Goal: Task Accomplishment & Management: Complete application form

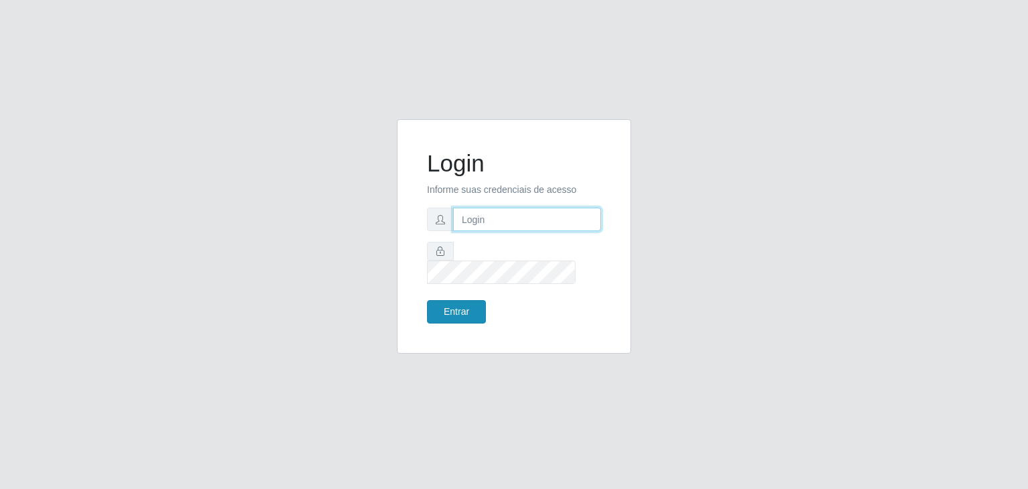
type input "jeisonrede@compras"
click at [461, 300] on button "Entrar" at bounding box center [456, 311] width 59 height 23
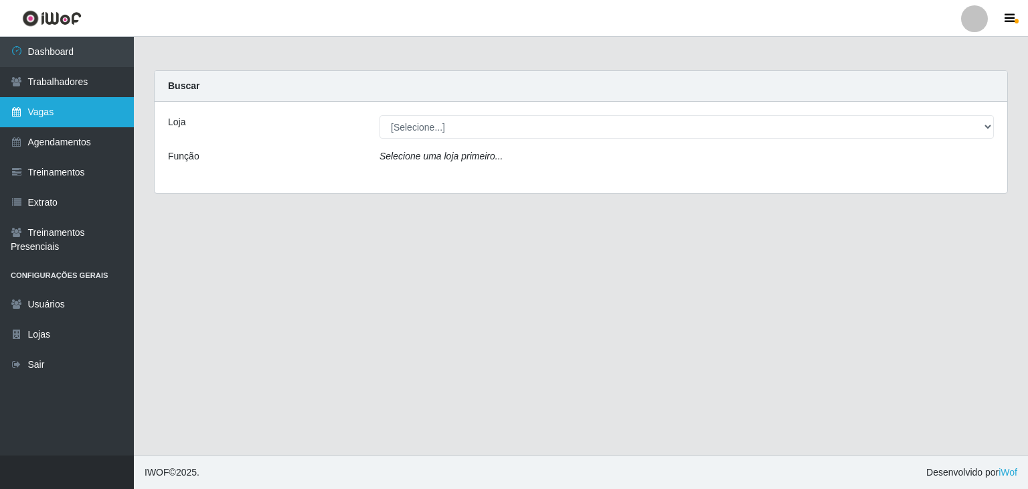
click at [81, 103] on link "Vagas" at bounding box center [67, 112] width 134 height 30
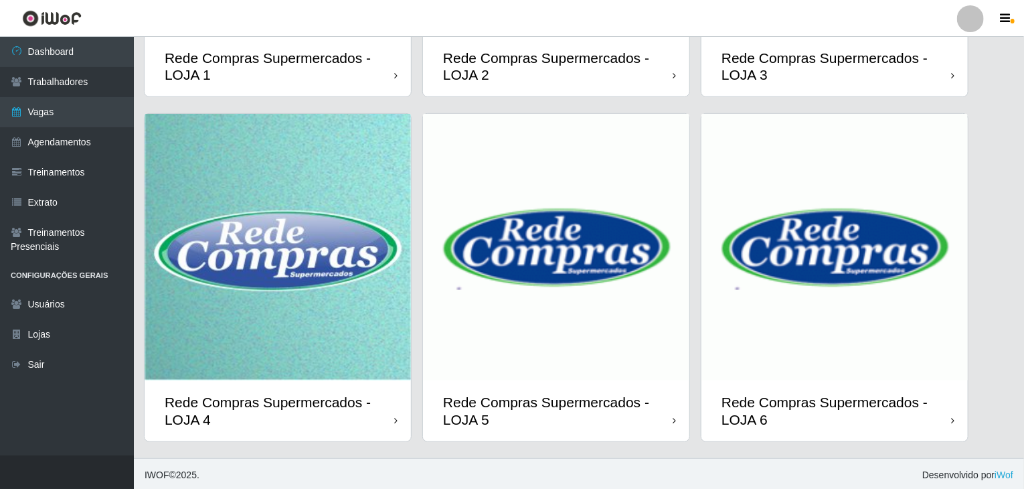
scroll to position [317, 0]
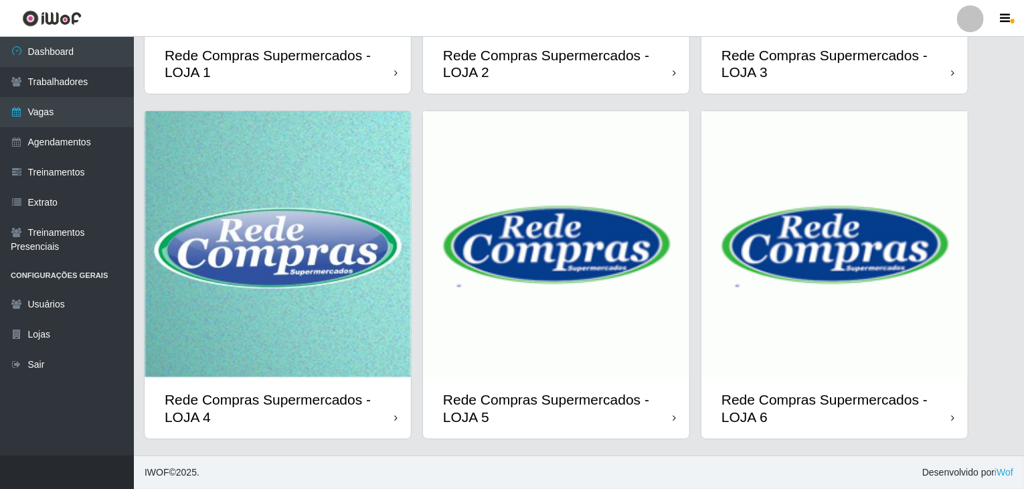
click at [572, 331] on img at bounding box center [556, 244] width 266 height 266
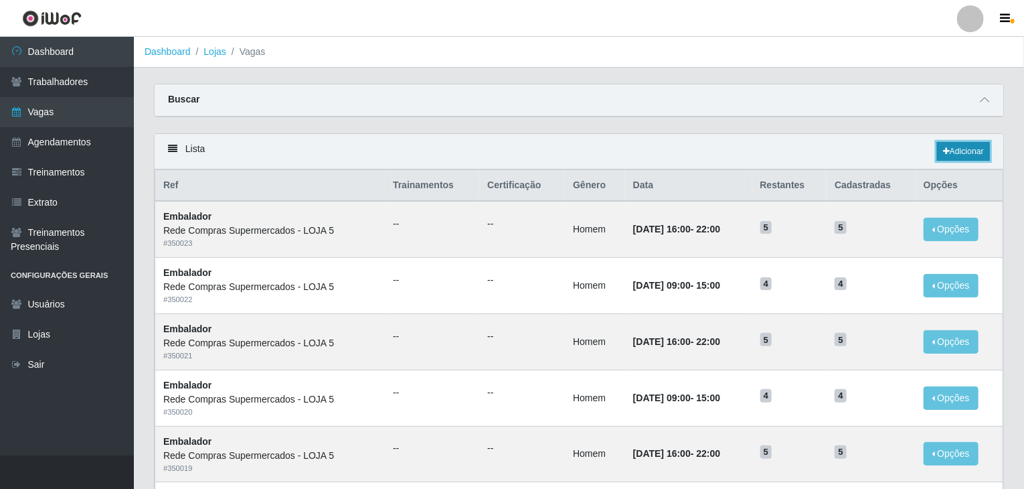
click at [958, 159] on link "Adicionar" at bounding box center [963, 151] width 53 height 19
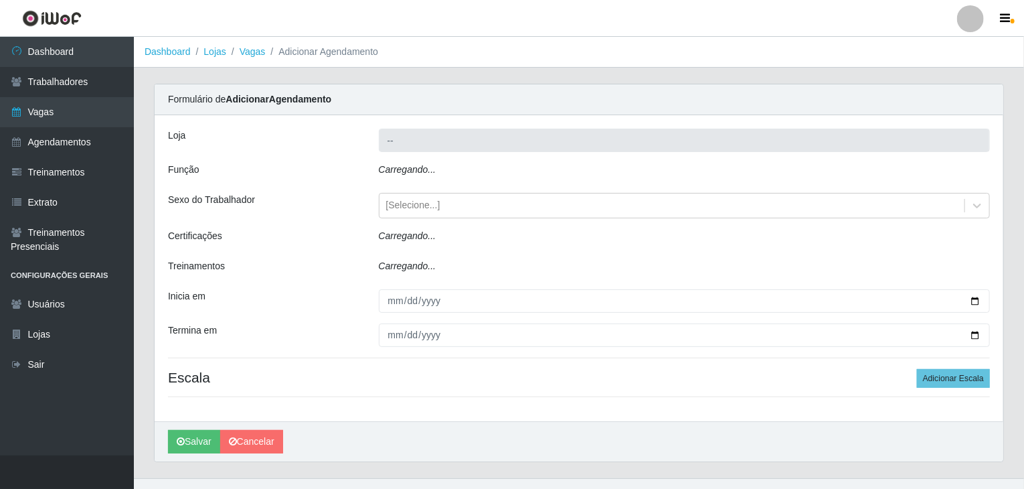
type input "Rede Compras Supermercados - LOJA 5"
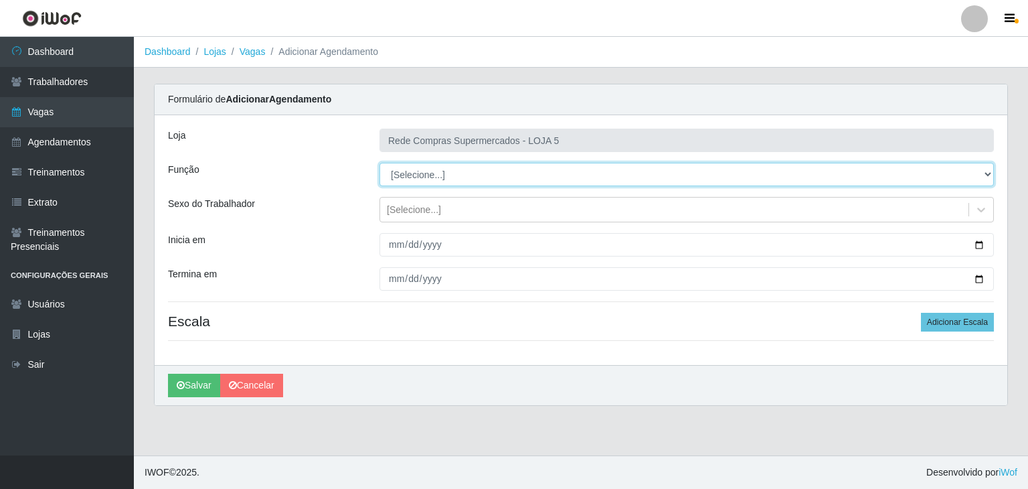
click at [439, 177] on select "[Selecione...] ASG ASG + ASG ++ Auxiliar de Depósito Auxiliar de Depósito + Aux…" at bounding box center [686, 174] width 614 height 23
select select "106"
click at [379, 163] on select "[Selecione...] ASG ASG + ASG ++ Auxiliar de Depósito Auxiliar de Depósito + Aux…" at bounding box center [686, 174] width 614 height 23
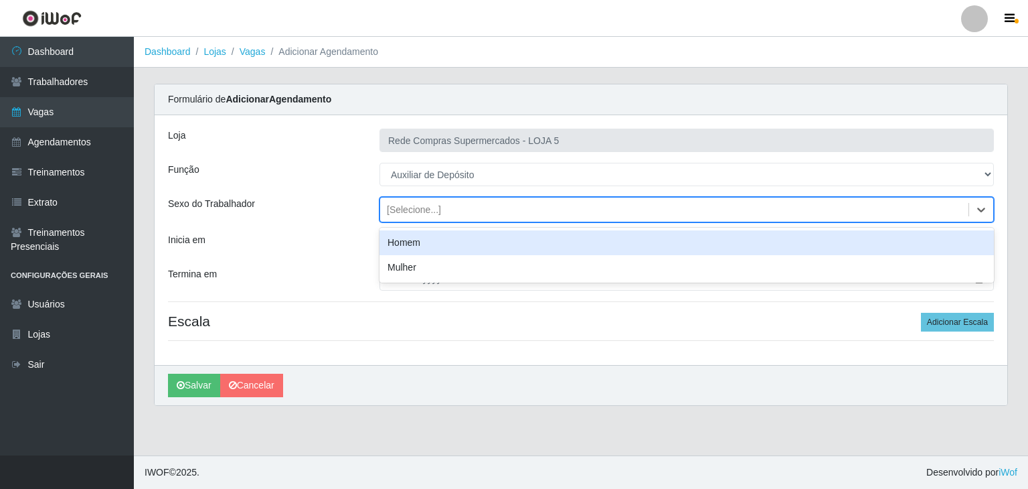
click at [931, 211] on div "[Selecione...]" at bounding box center [674, 210] width 588 height 22
click at [476, 248] on div "Homem" at bounding box center [686, 242] width 614 height 25
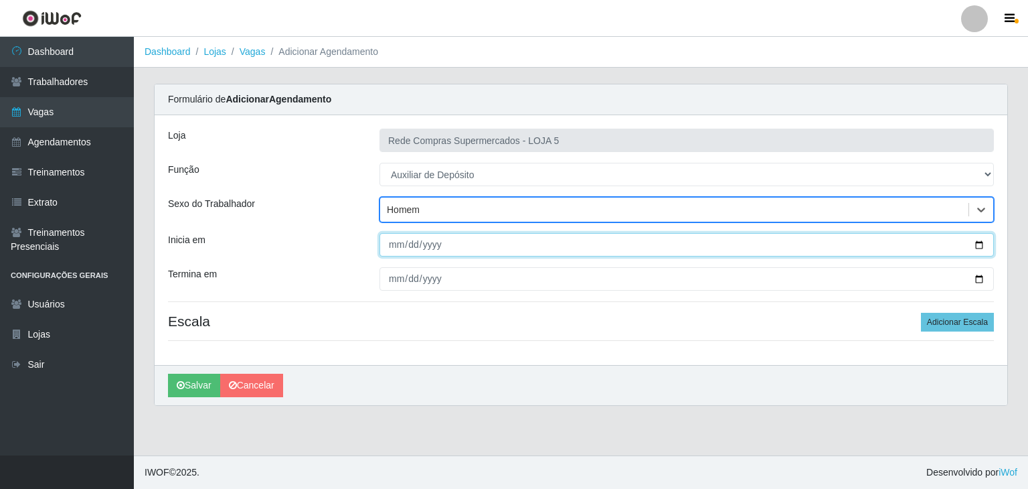
click at [977, 239] on input "Inicia em" at bounding box center [686, 244] width 614 height 23
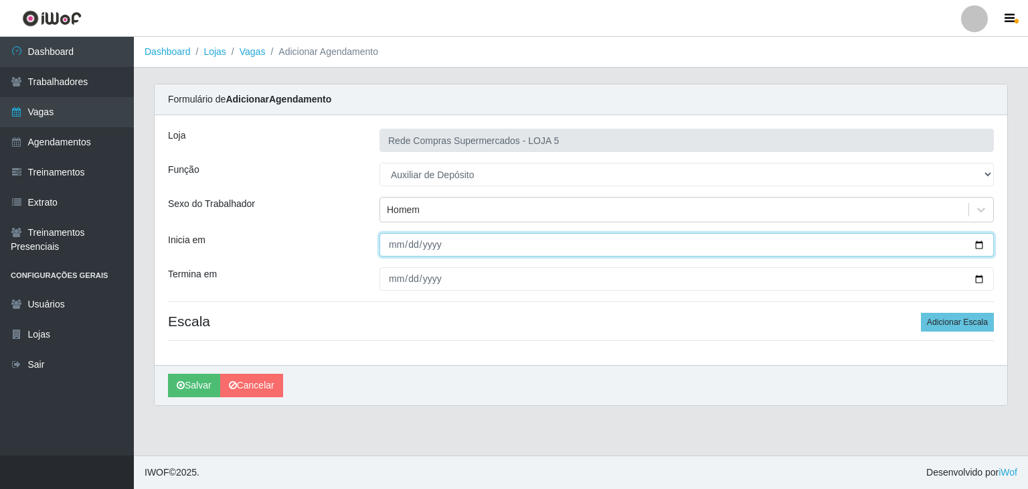
type input "[DATE]"
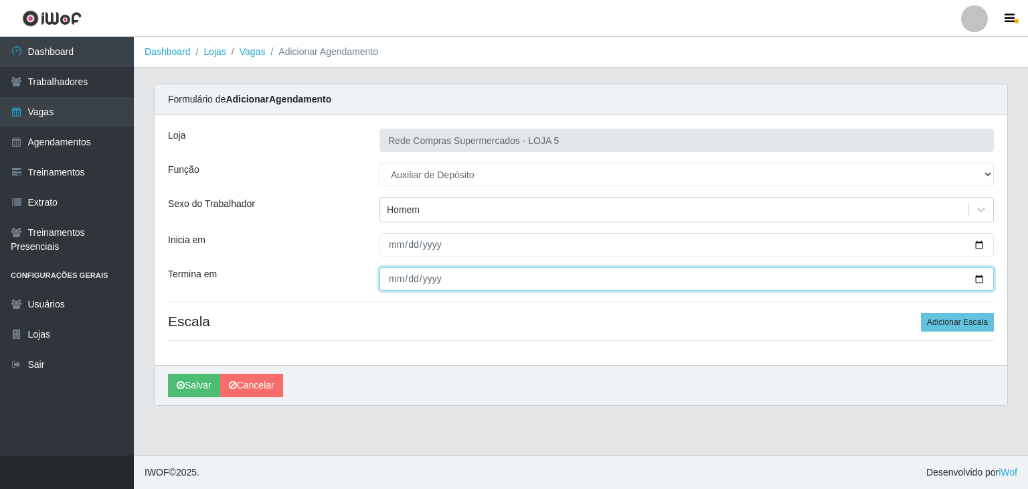
click at [972, 275] on input "Termina em" at bounding box center [686, 278] width 614 height 23
click at [980, 277] on input "Termina em" at bounding box center [686, 278] width 614 height 23
type input "[DATE]"
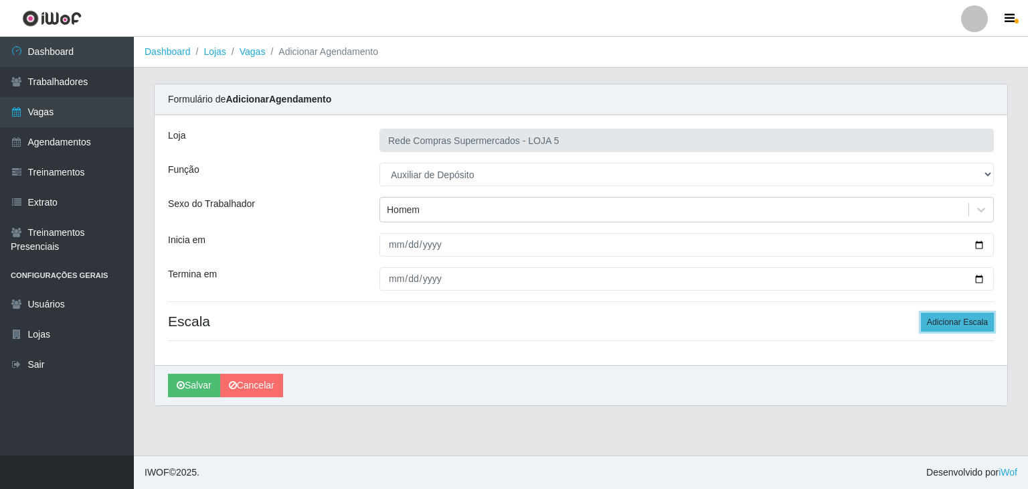
click at [951, 322] on button "Adicionar Escala" at bounding box center [957, 322] width 73 height 19
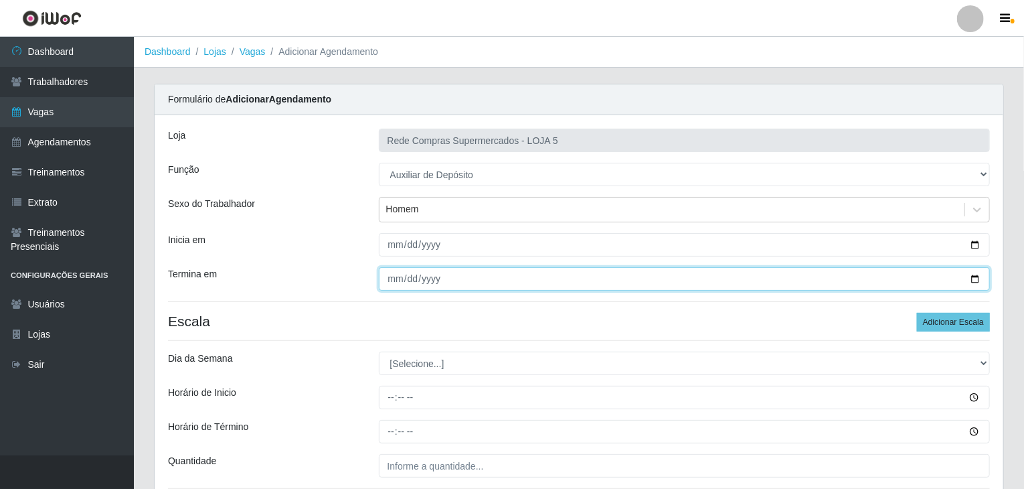
click at [980, 275] on input "[DATE]" at bounding box center [685, 278] width 612 height 23
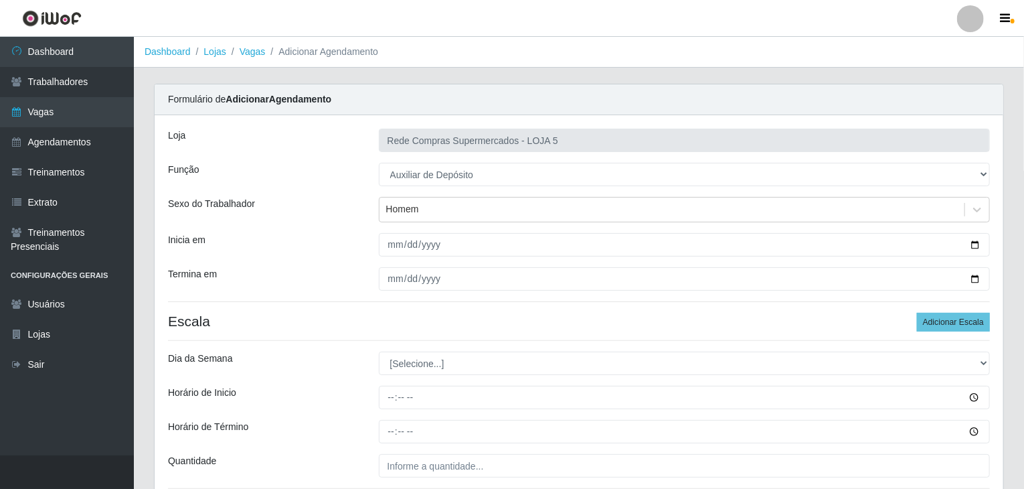
click at [869, 311] on div "Loja Rede Compras Supermercados - LOJA 5 Função [Selecione...] ASG ASG + ASG ++…" at bounding box center [579, 314] width 849 height 398
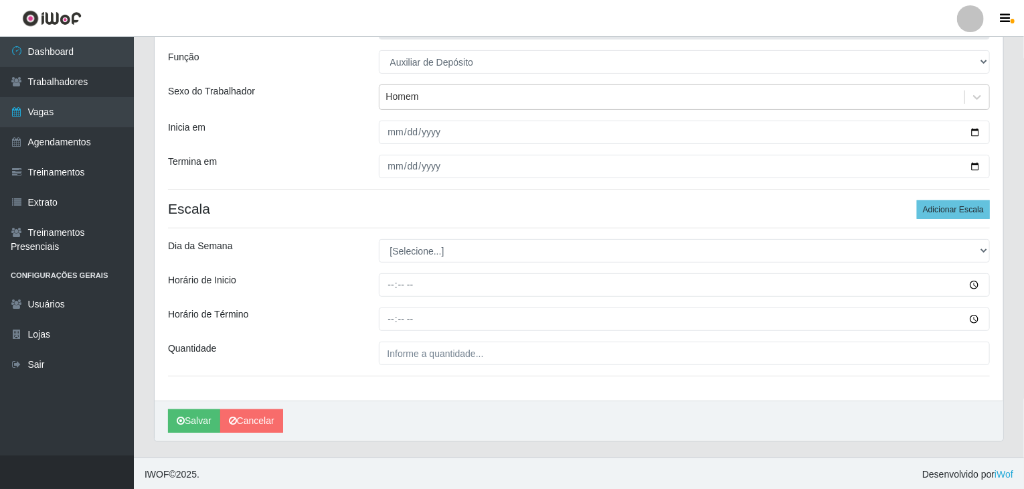
scroll to position [113, 0]
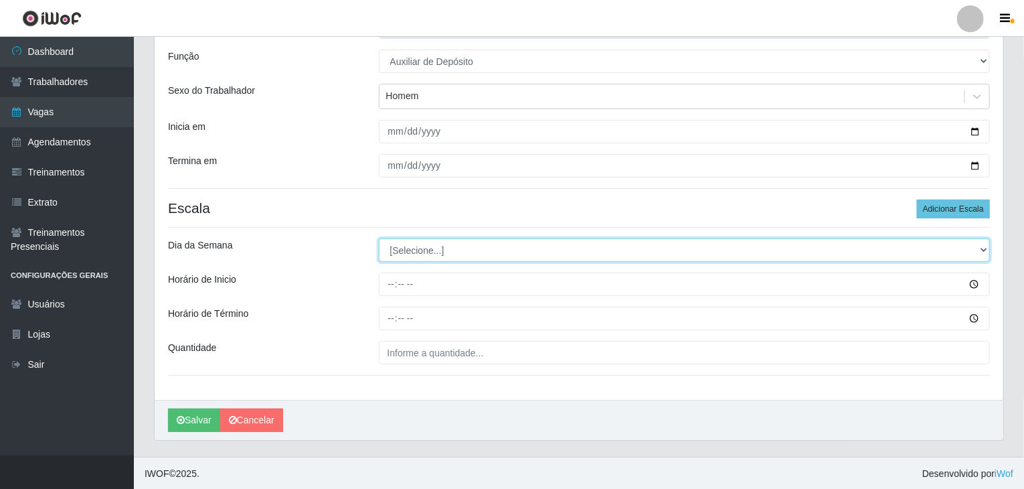
click at [420, 256] on select "[Selecione...] Segunda Terça Quarta Quinta Sexta Sábado Domingo" at bounding box center [685, 249] width 612 height 23
select select "1"
click at [379, 238] on select "[Selecione...] Segunda Terça Quarta Quinta Sexta Sábado Domingo" at bounding box center [685, 249] width 612 height 23
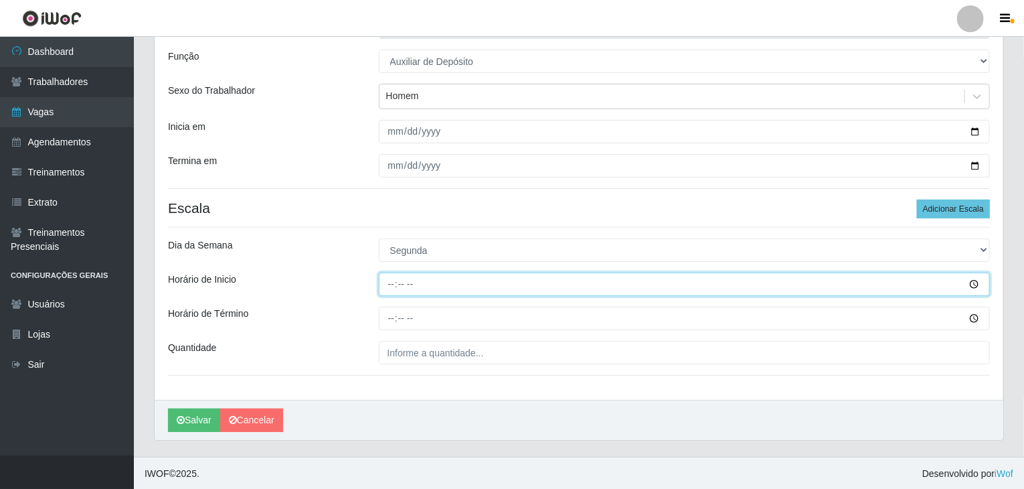
click at [391, 280] on input "Horário de Inicio" at bounding box center [685, 283] width 612 height 23
type input "07:00"
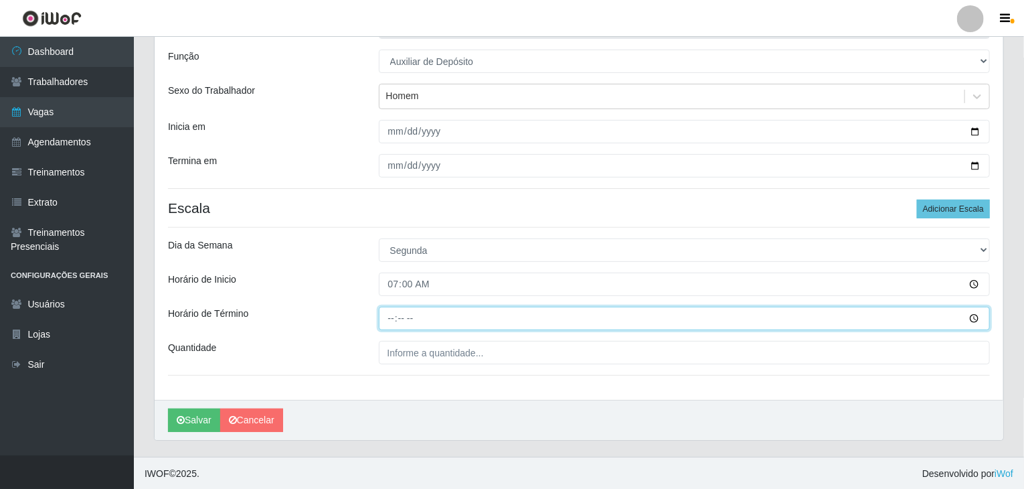
click at [391, 319] on input "Horário de Término" at bounding box center [685, 318] width 612 height 23
type input "13:00"
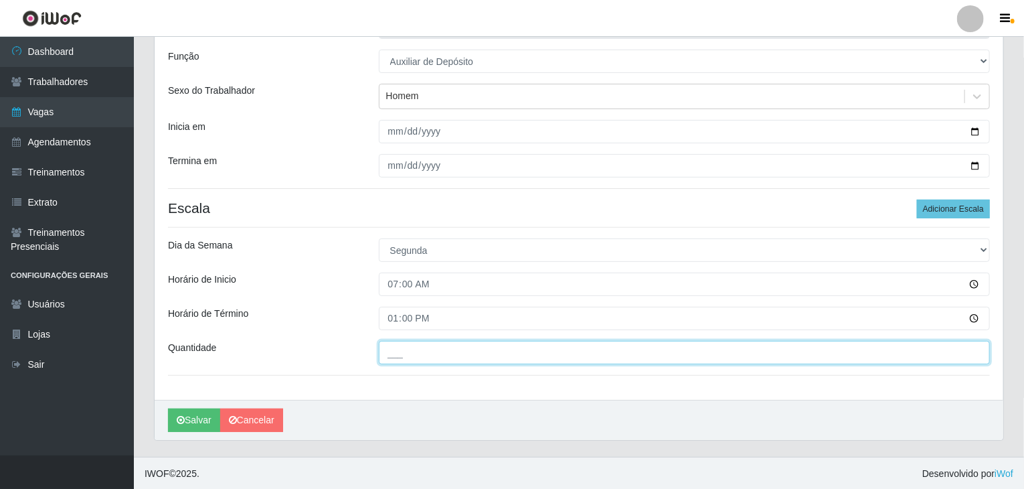
click at [397, 346] on input "___" at bounding box center [685, 352] width 612 height 23
type input "2__"
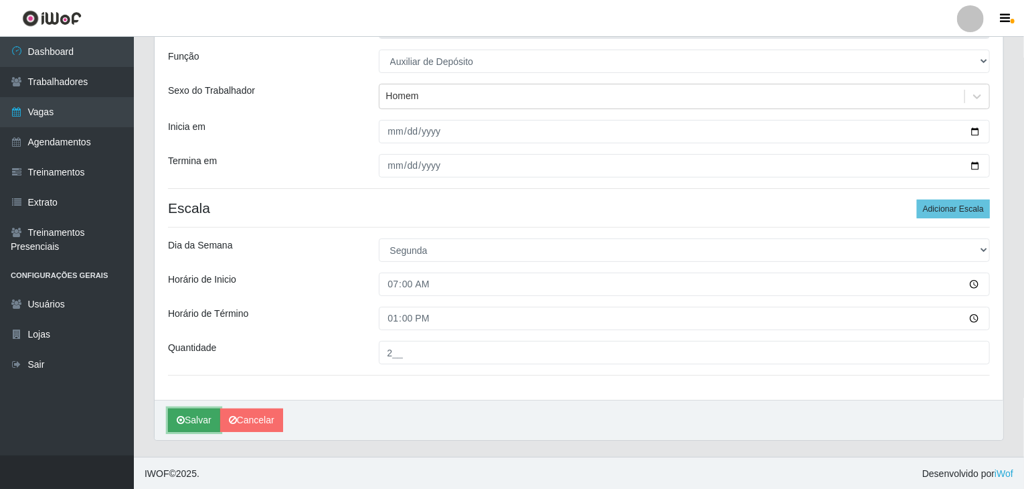
click at [218, 413] on button "Salvar" at bounding box center [194, 419] width 52 height 23
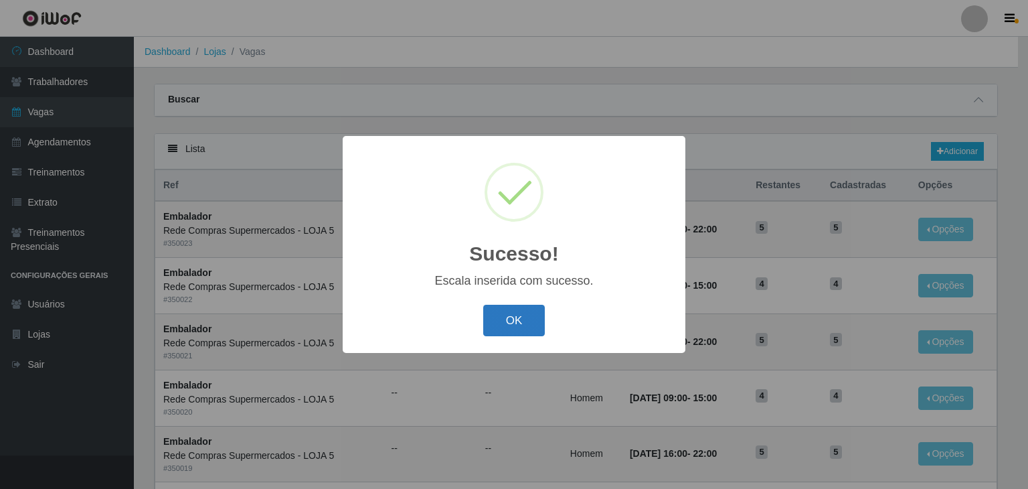
click at [519, 327] on button "OK" at bounding box center [514, 319] width 62 height 31
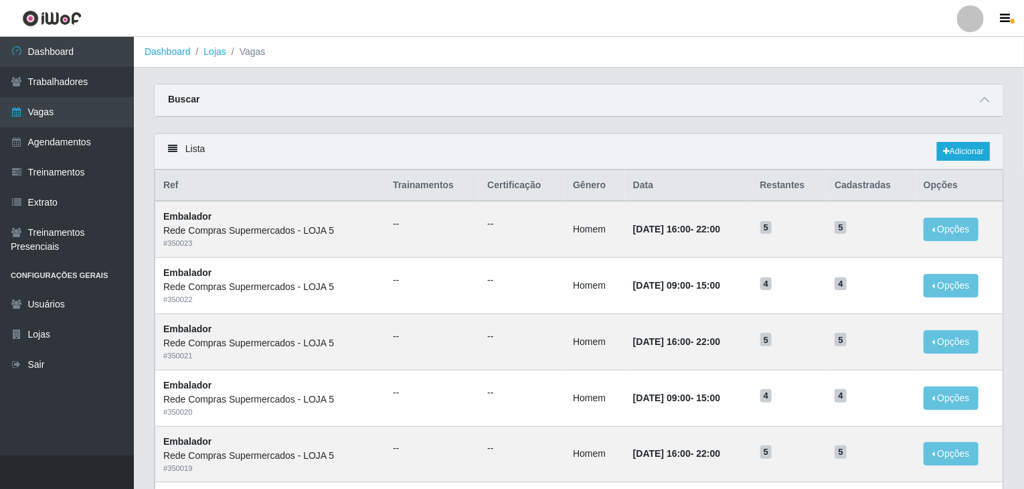
click at [984, 141] on div "Lista Adicionar" at bounding box center [579, 151] width 849 height 35
click at [966, 149] on link "Adicionar" at bounding box center [963, 151] width 53 height 19
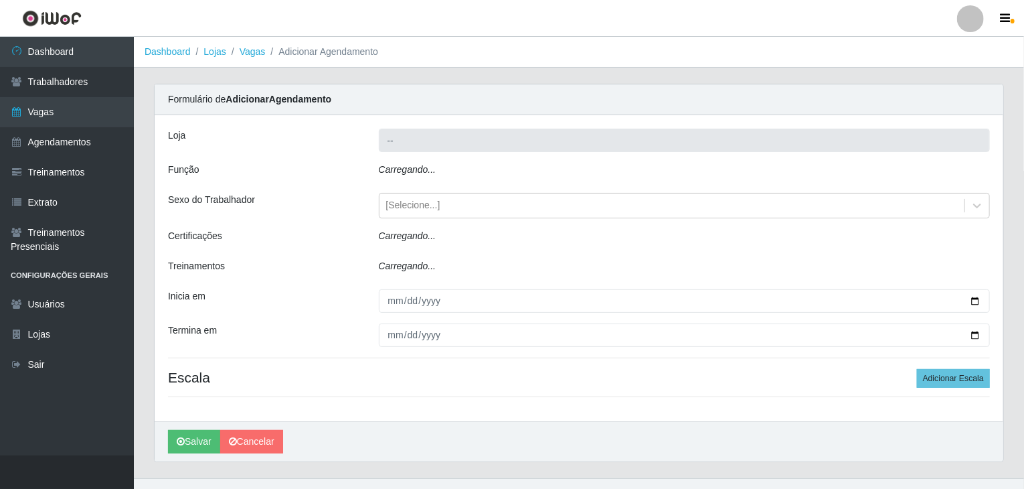
type input "Rede Compras Supermercados - LOJA 5"
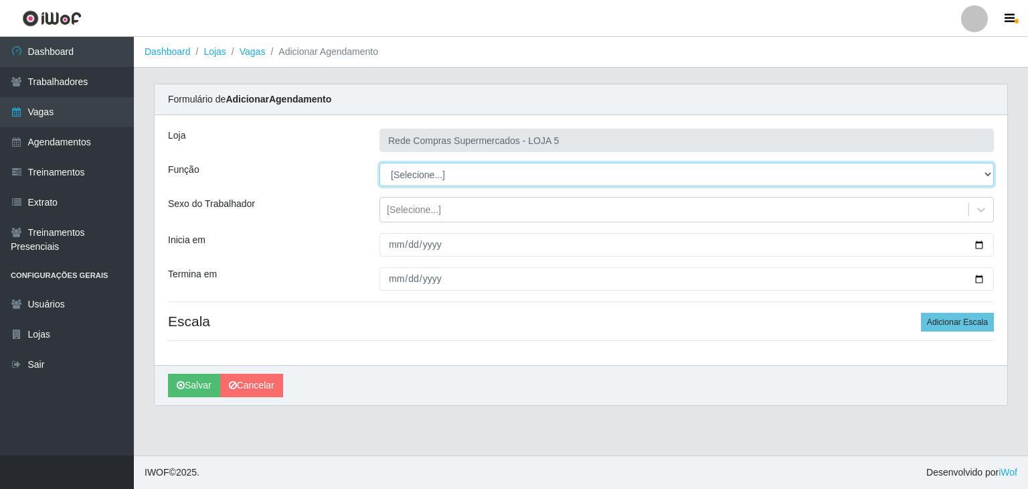
click at [413, 177] on select "[Selecione...] ASG ASG + ASG ++ Auxiliar de Depósito Auxiliar de Depósito + Aux…" at bounding box center [686, 174] width 614 height 23
select select "106"
click at [379, 163] on select "[Selecione...] ASG ASG + ASG ++ Auxiliar de Depósito Auxiliar de Depósito + Aux…" at bounding box center [686, 174] width 614 height 23
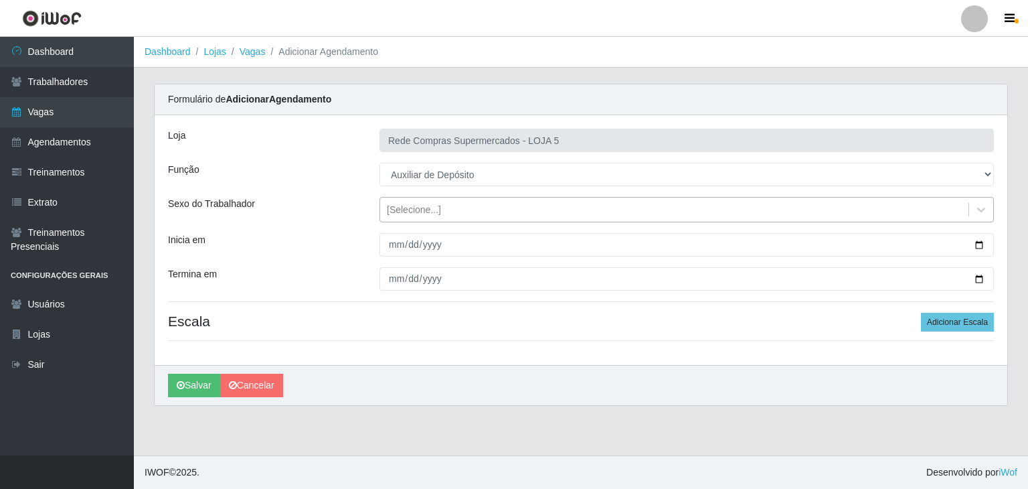
click at [406, 215] on div "[Selecione...]" at bounding box center [414, 210] width 54 height 14
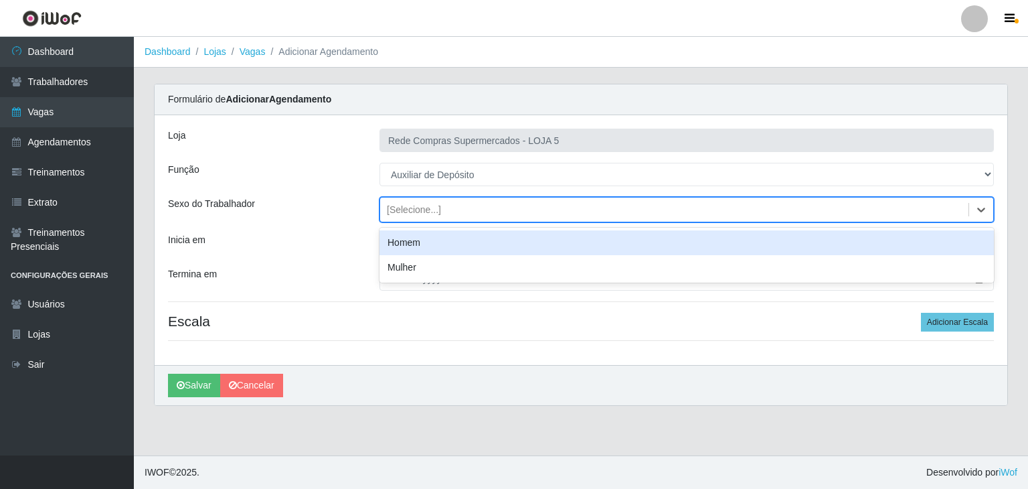
click at [410, 237] on div "Homem" at bounding box center [686, 242] width 614 height 25
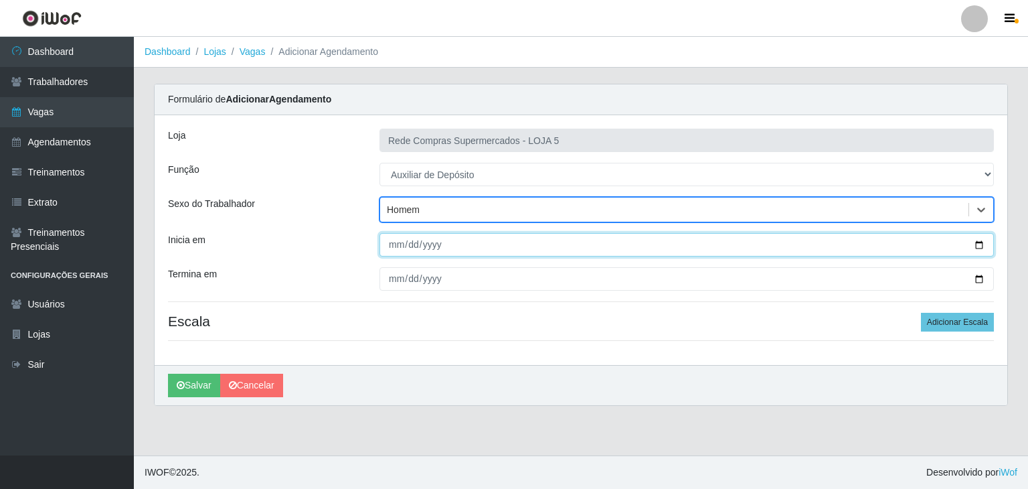
click at [980, 241] on input "Inicia em" at bounding box center [686, 244] width 614 height 23
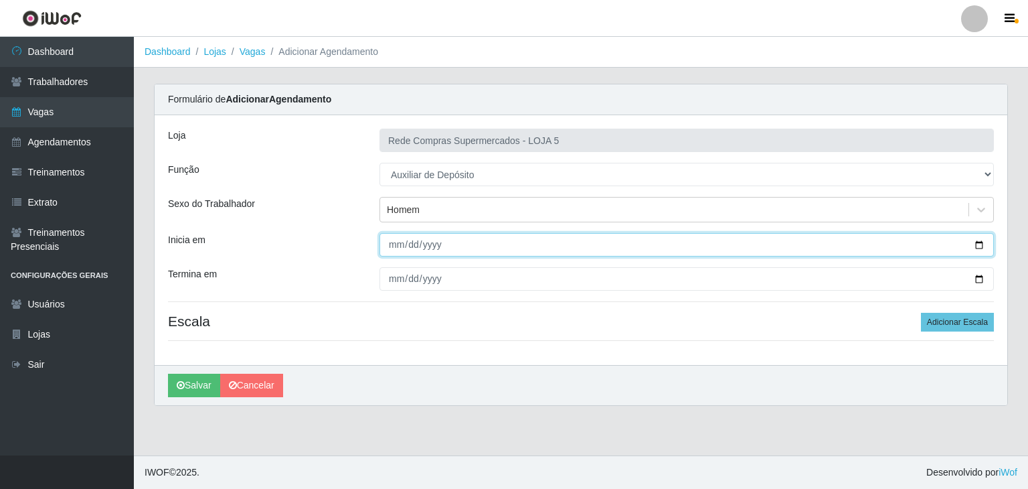
type input "[DATE]"
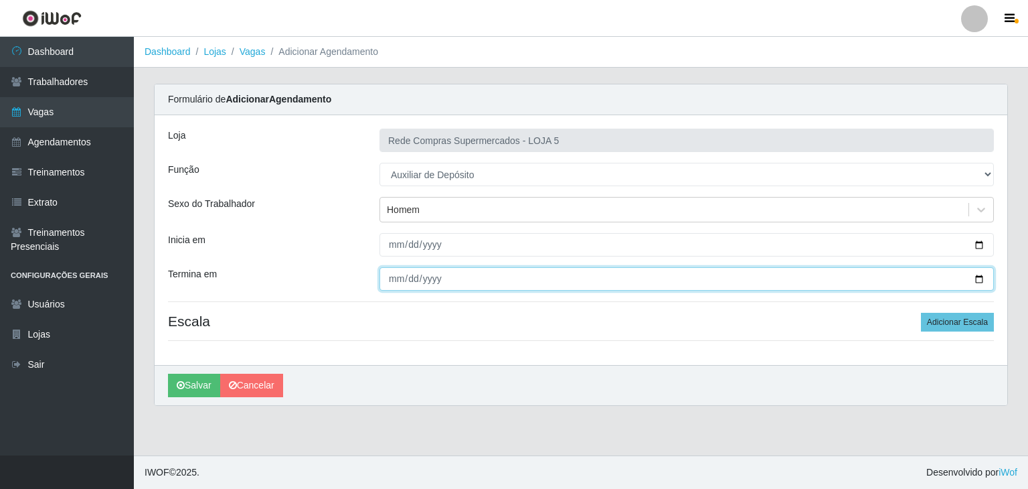
click at [980, 279] on input "Termina em" at bounding box center [686, 278] width 614 height 23
type input "[DATE]"
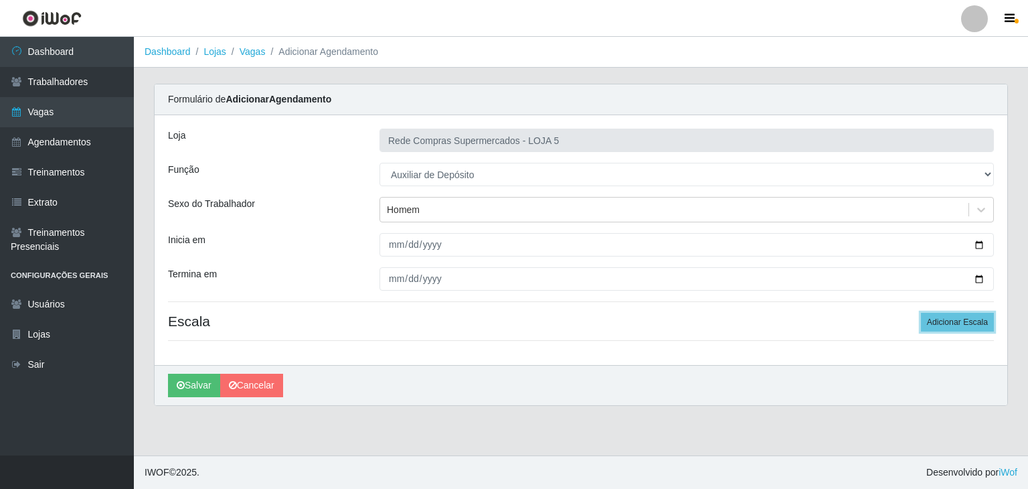
drag, startPoint x: 950, startPoint y: 319, endPoint x: 873, endPoint y: 319, distance: 77.6
click at [942, 319] on button "Adicionar Escala" at bounding box center [957, 322] width 73 height 19
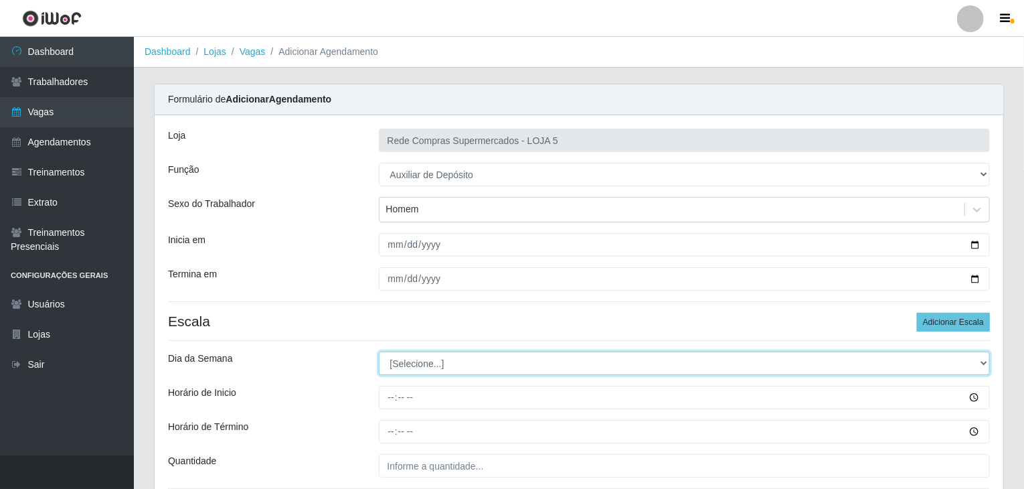
click at [437, 361] on select "[Selecione...] Segunda Terça Quarta Quinta Sexta Sábado Domingo" at bounding box center [685, 362] width 612 height 23
select select "3"
click at [379, 351] on select "[Selecione...] Segunda Terça Quarta Quinta Sexta Sábado Domingo" at bounding box center [685, 362] width 612 height 23
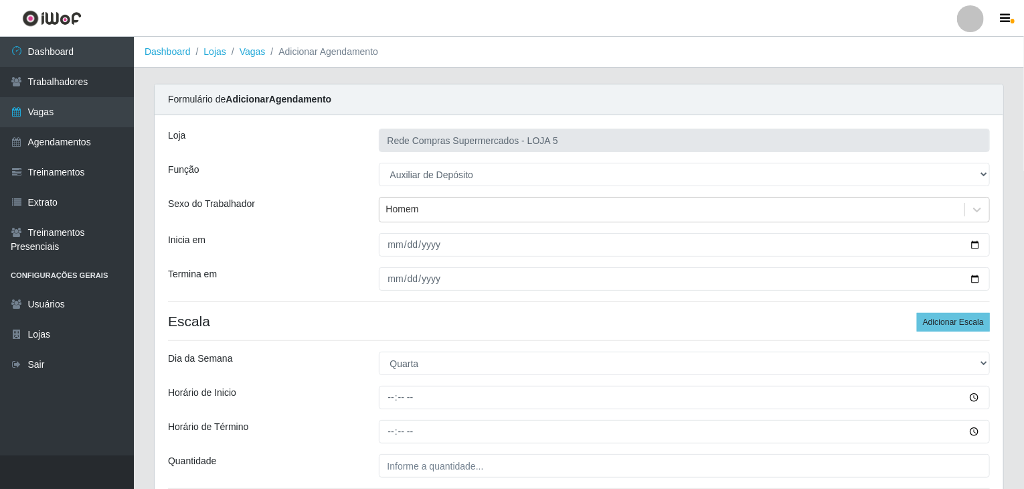
click at [334, 292] on div "Loja Rede Compras Supermercados - LOJA 5 Função [Selecione...] ASG ASG + ASG ++…" at bounding box center [579, 314] width 849 height 398
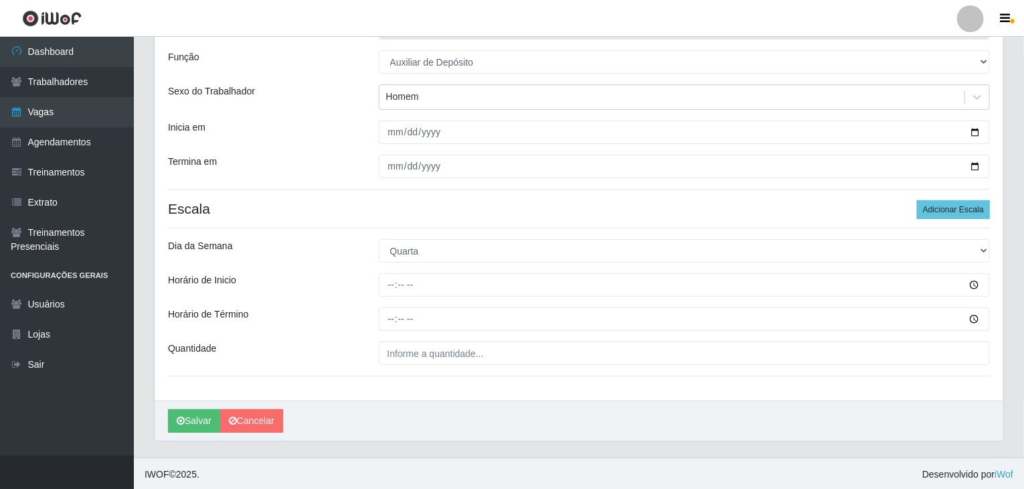
scroll to position [113, 0]
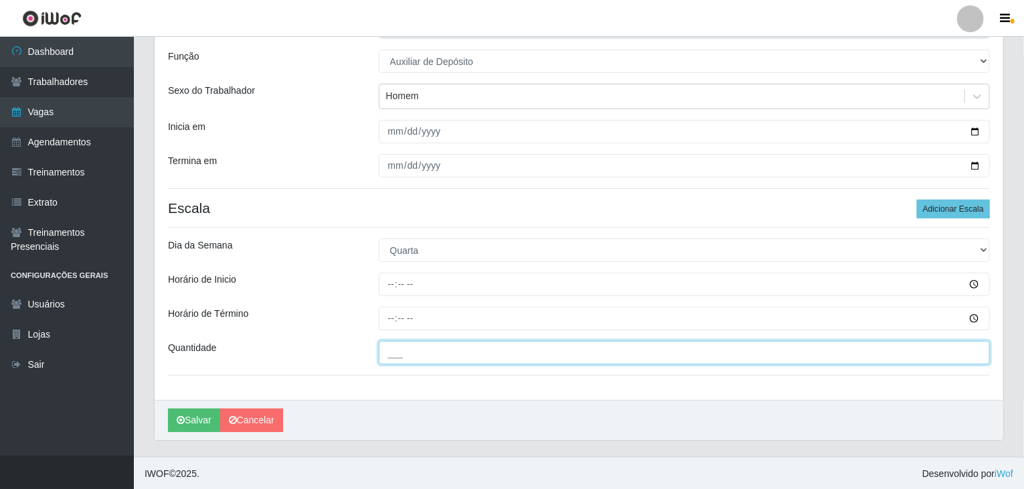
click at [440, 355] on input "___" at bounding box center [685, 352] width 612 height 23
type input "2__"
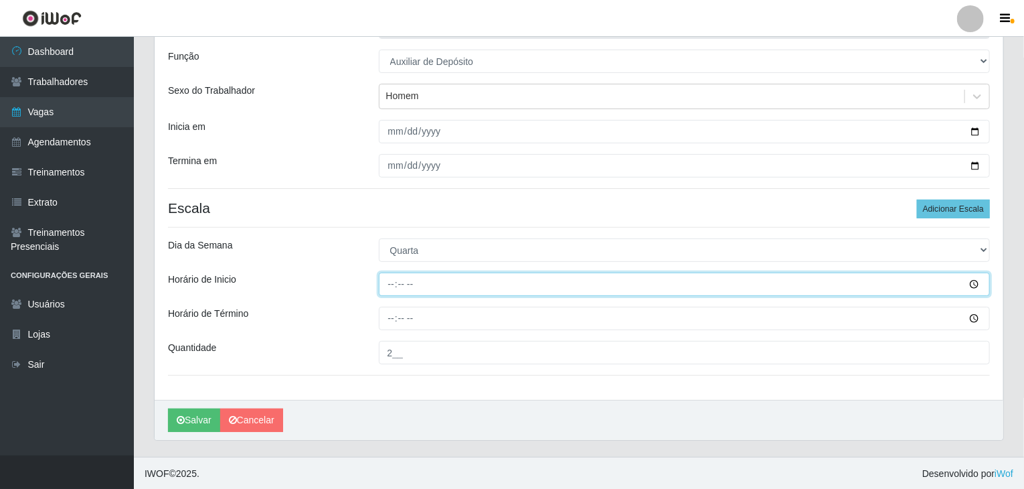
click at [379, 276] on input "Horário de Inicio" at bounding box center [685, 283] width 612 height 23
type input "07:00"
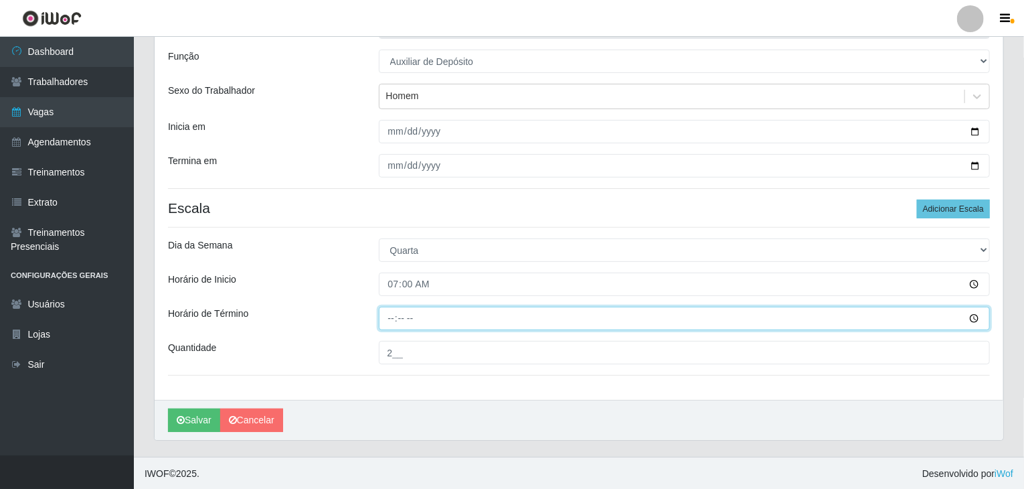
click at [394, 321] on input "Horário de Término" at bounding box center [685, 318] width 612 height 23
type input "13:00"
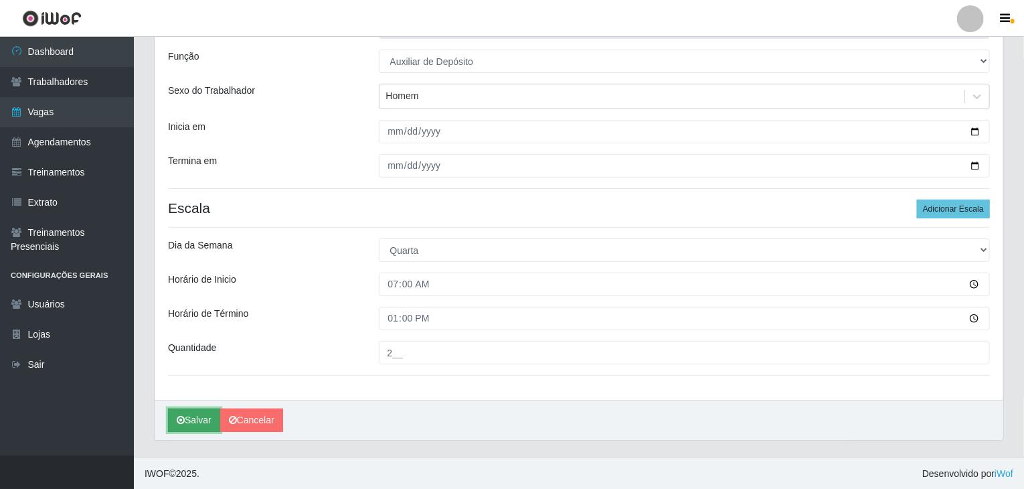
click at [193, 417] on button "Salvar" at bounding box center [194, 419] width 52 height 23
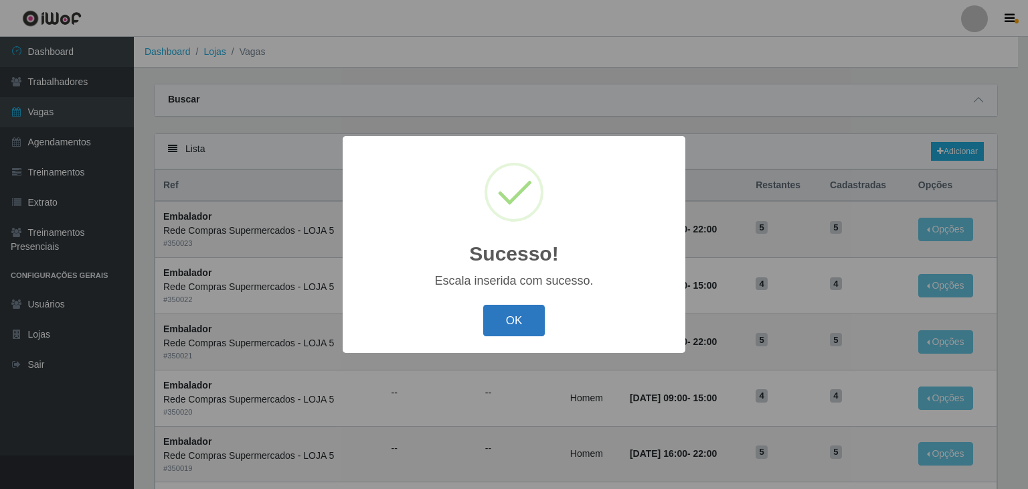
click at [513, 319] on button "OK" at bounding box center [514, 319] width 62 height 31
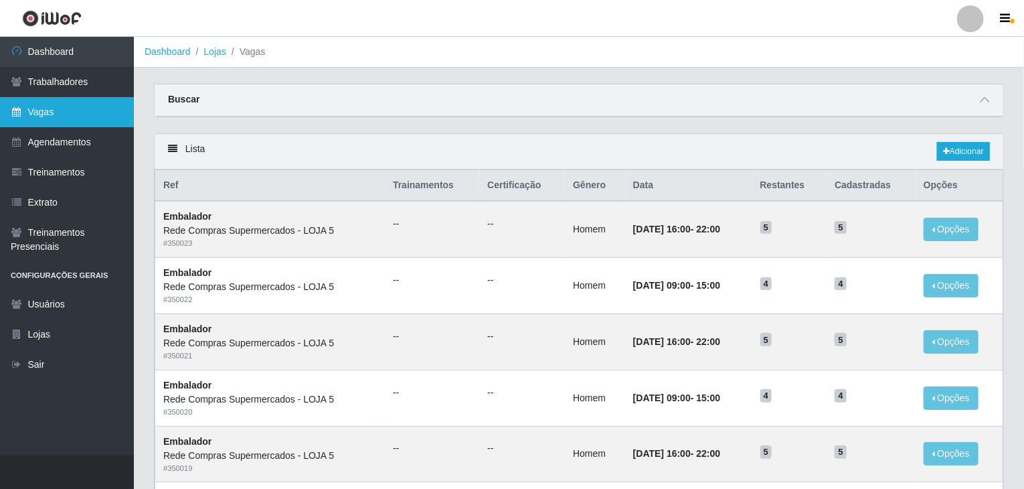
click at [13, 122] on link "Vagas" at bounding box center [67, 112] width 134 height 30
